Goal: Task Accomplishment & Management: Manage account settings

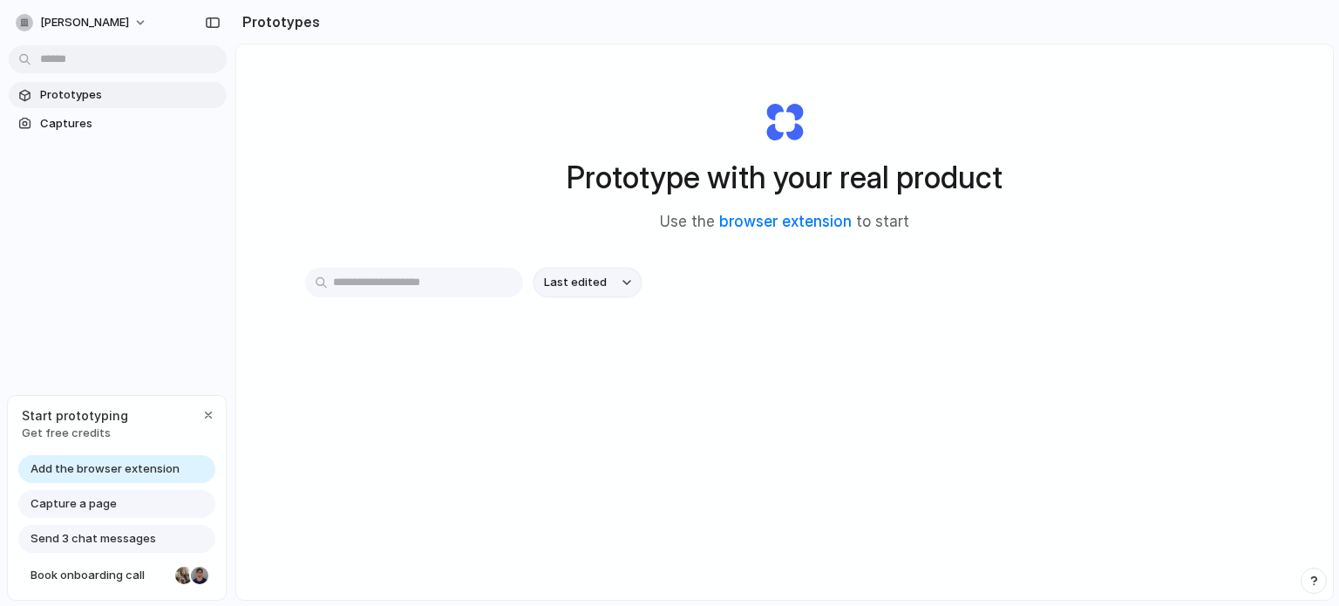
click at [572, 285] on span "Last edited" at bounding box center [575, 282] width 63 height 17
click at [398, 292] on input "text" at bounding box center [414, 283] width 218 height 30
click at [105, 133] on link "Captures" at bounding box center [118, 124] width 218 height 26
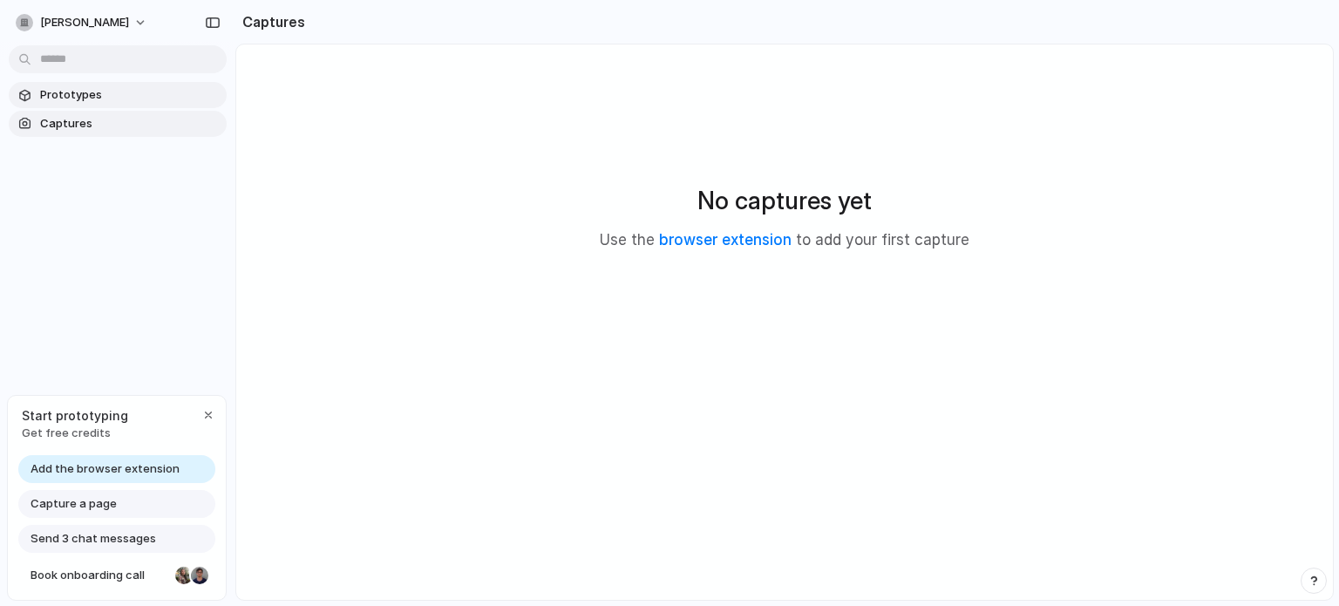
click at [67, 98] on span "Prototypes" at bounding box center [130, 94] width 180 height 17
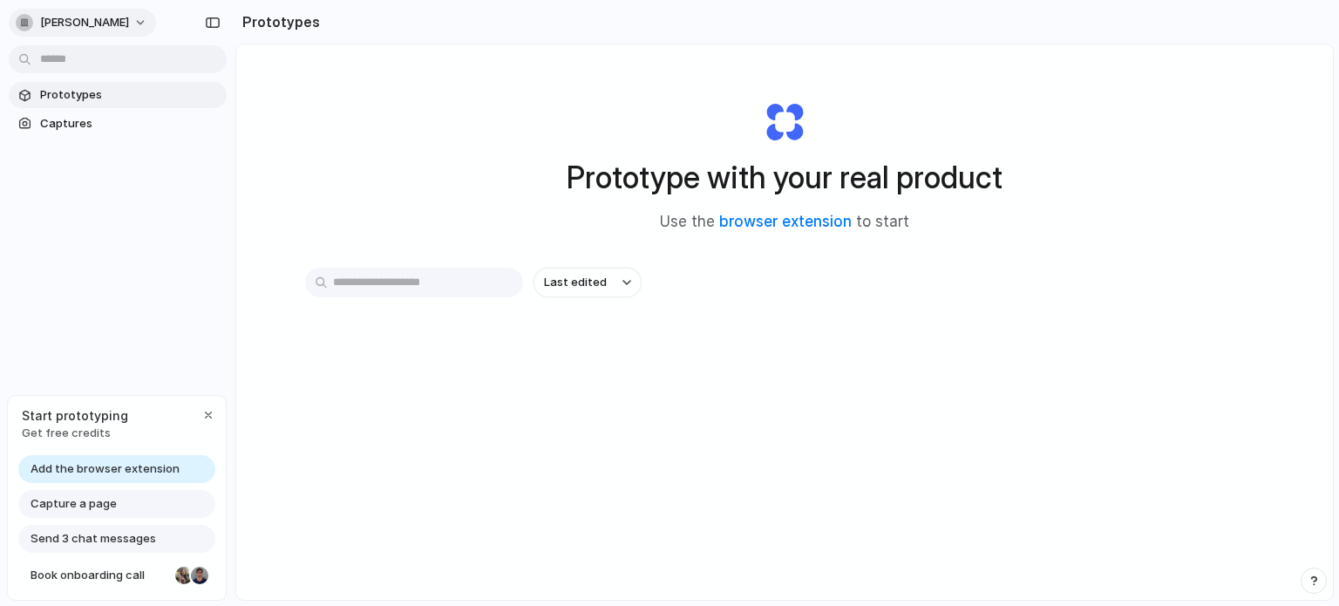
click at [121, 20] on span "abhinav-sharma" at bounding box center [84, 22] width 89 height 17
click at [88, 65] on li "Settings" at bounding box center [84, 62] width 145 height 28
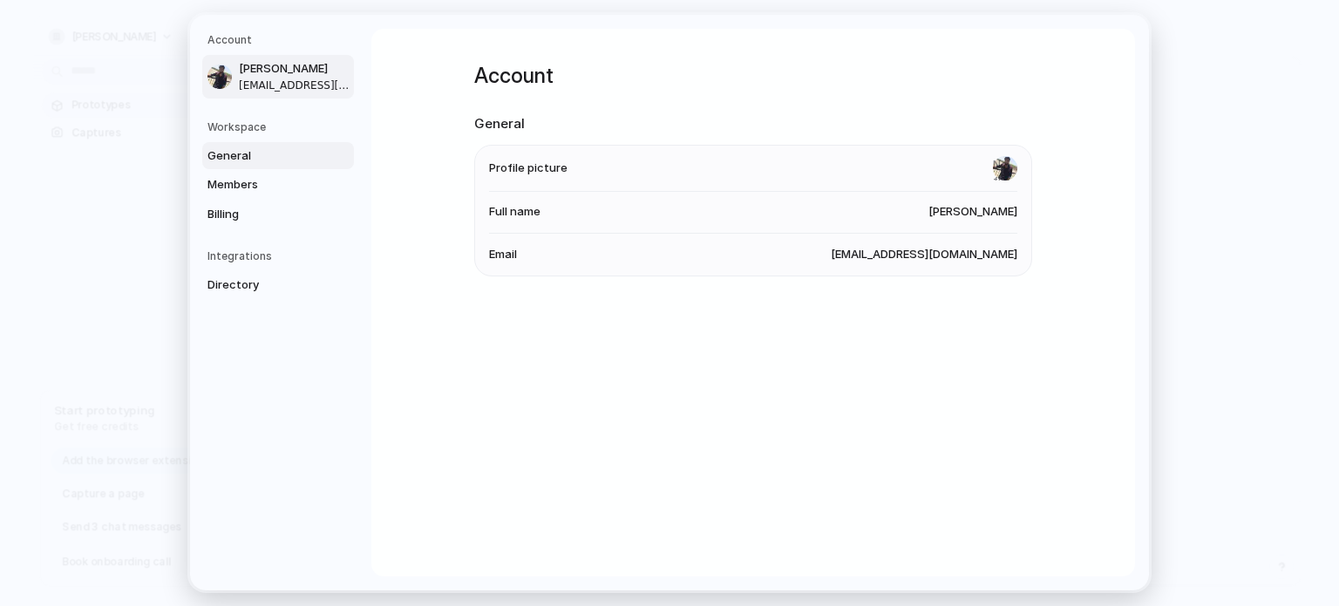
click at [255, 150] on span "General" at bounding box center [263, 155] width 112 height 17
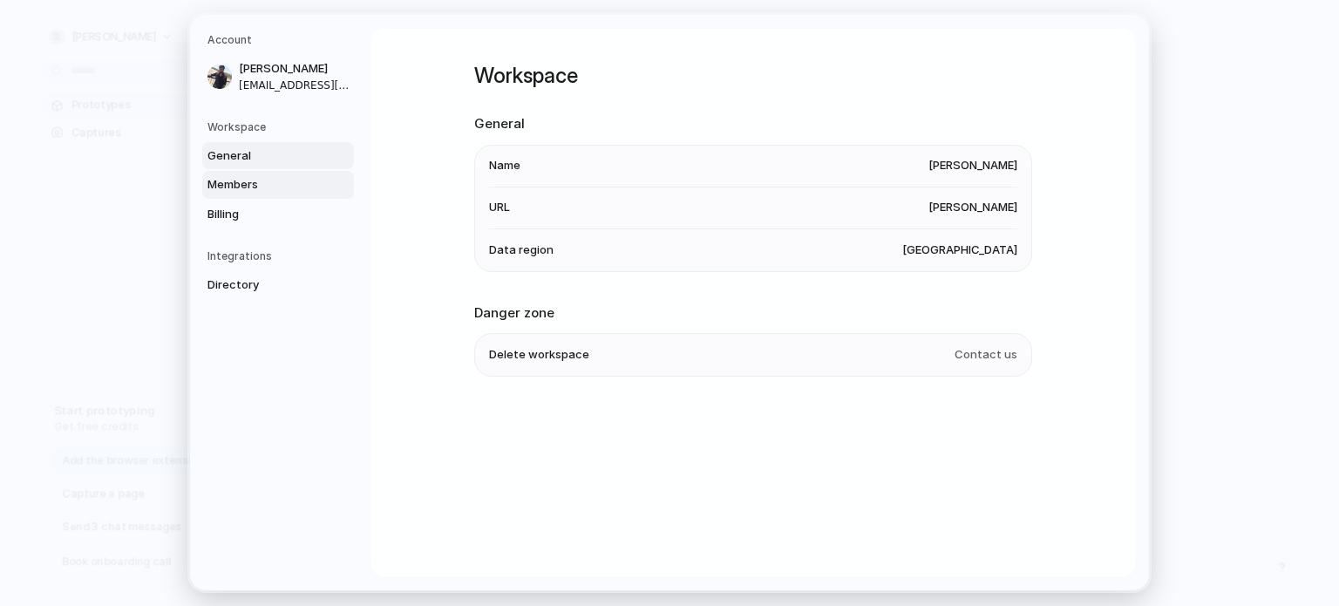
click at [264, 193] on span "Members" at bounding box center [263, 184] width 112 height 17
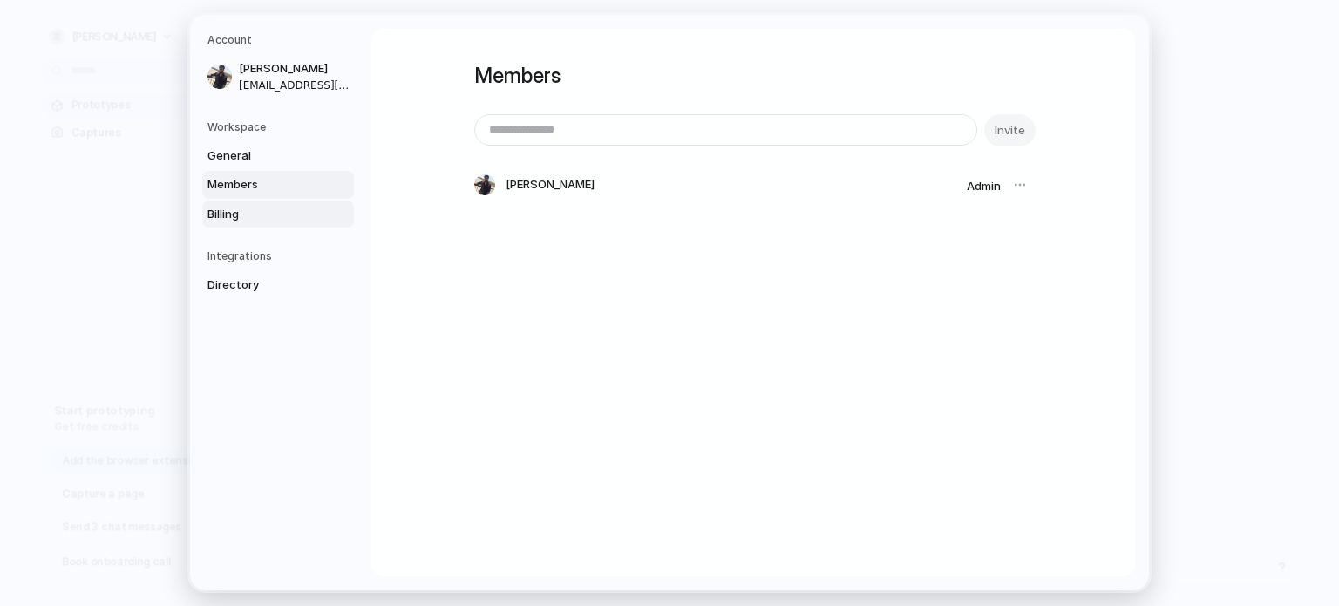
click at [258, 213] on span "Billing" at bounding box center [263, 214] width 112 height 17
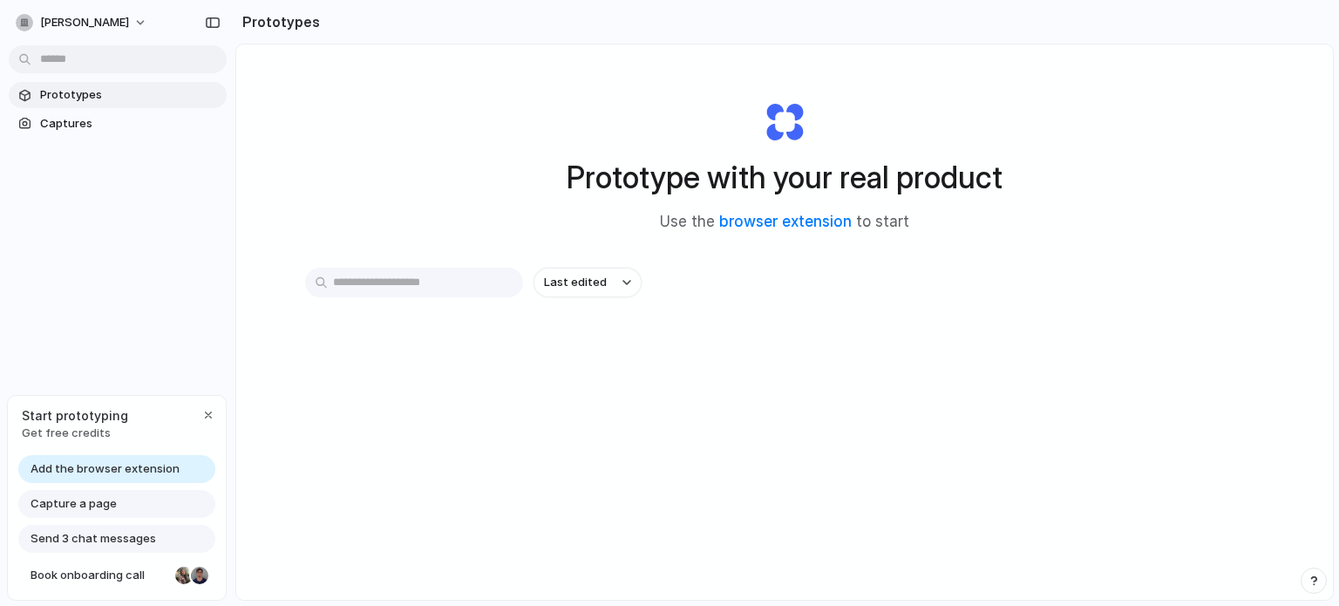
click at [806, 289] on div "Last edited" at bounding box center [784, 283] width 959 height 30
click at [74, 501] on span "Capture a page" at bounding box center [74, 503] width 86 height 17
click at [125, 473] on span "Add the browser extension" at bounding box center [105, 468] width 149 height 17
click at [98, 515] on div "Capture a page" at bounding box center [116, 504] width 197 height 28
click at [112, 536] on span "Send 3 chat messages" at bounding box center [94, 538] width 126 height 17
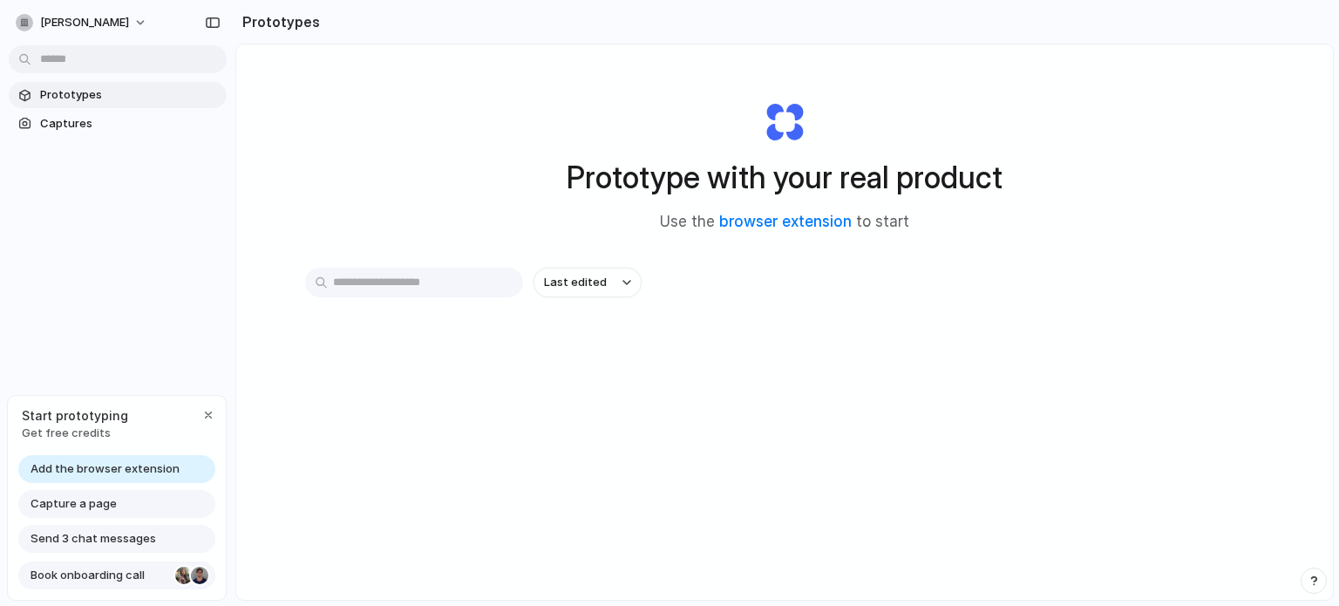
click at [108, 569] on span "Book onboarding call" at bounding box center [100, 575] width 138 height 17
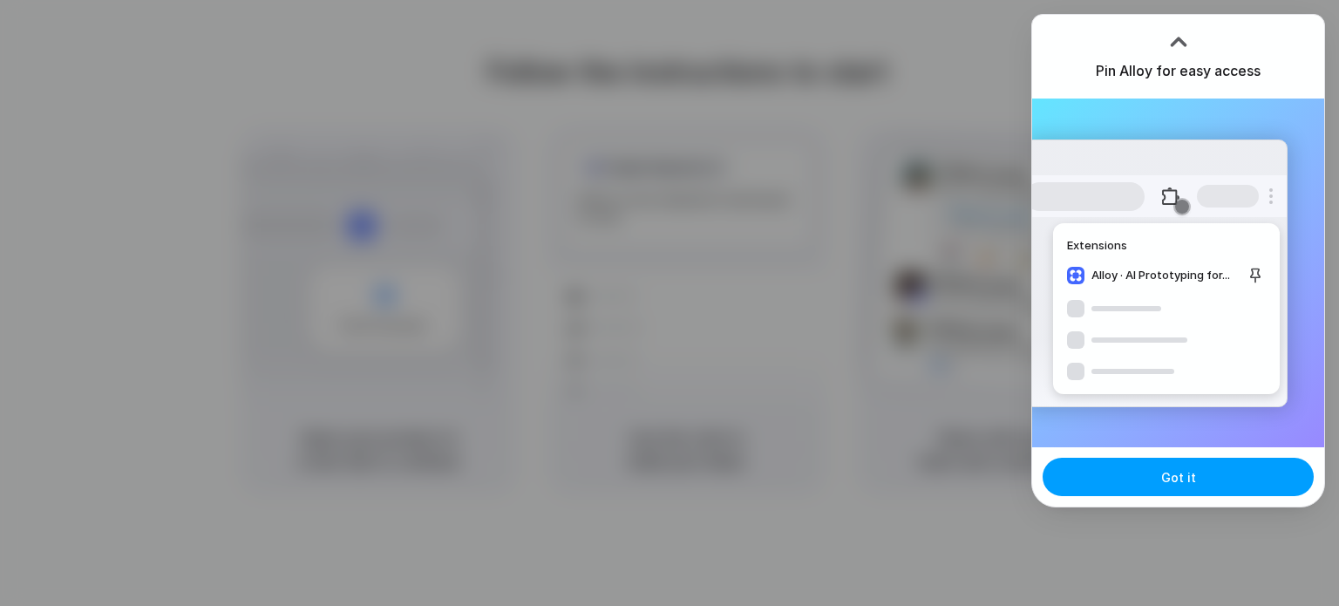
click at [1149, 479] on button "Got it" at bounding box center [1178, 477] width 271 height 38
